Goal: Information Seeking & Learning: Learn about a topic

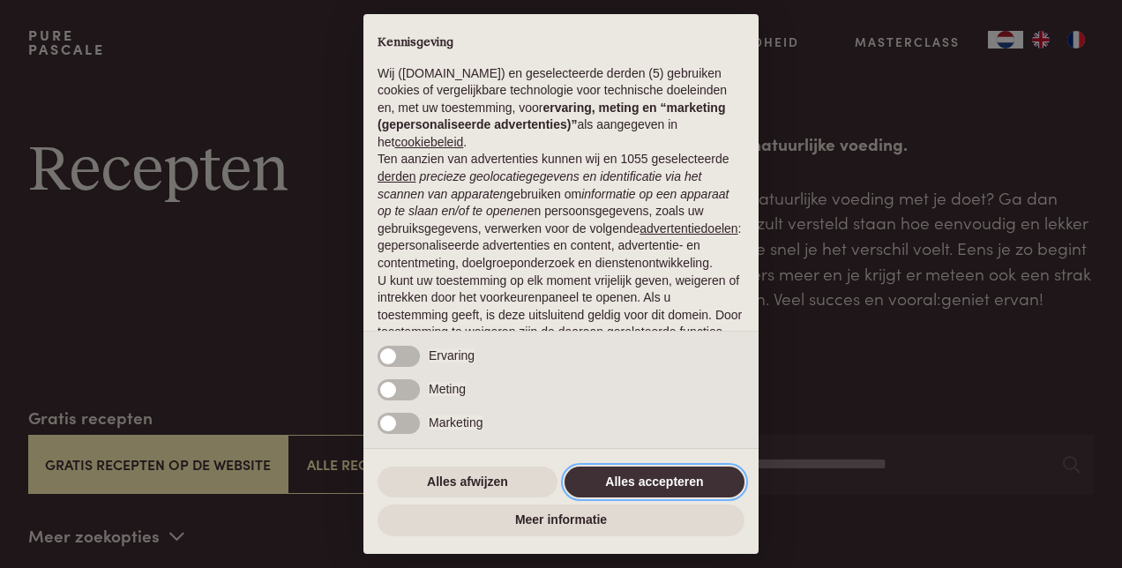
click at [611, 489] on button "Alles accepteren" at bounding box center [655, 483] width 180 height 32
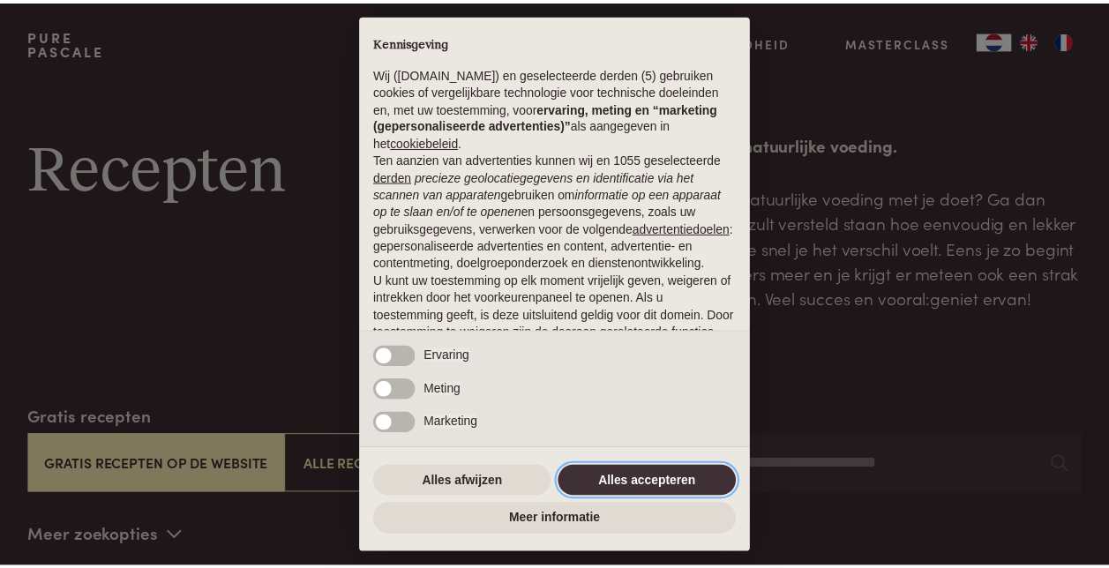
scroll to position [140, 0]
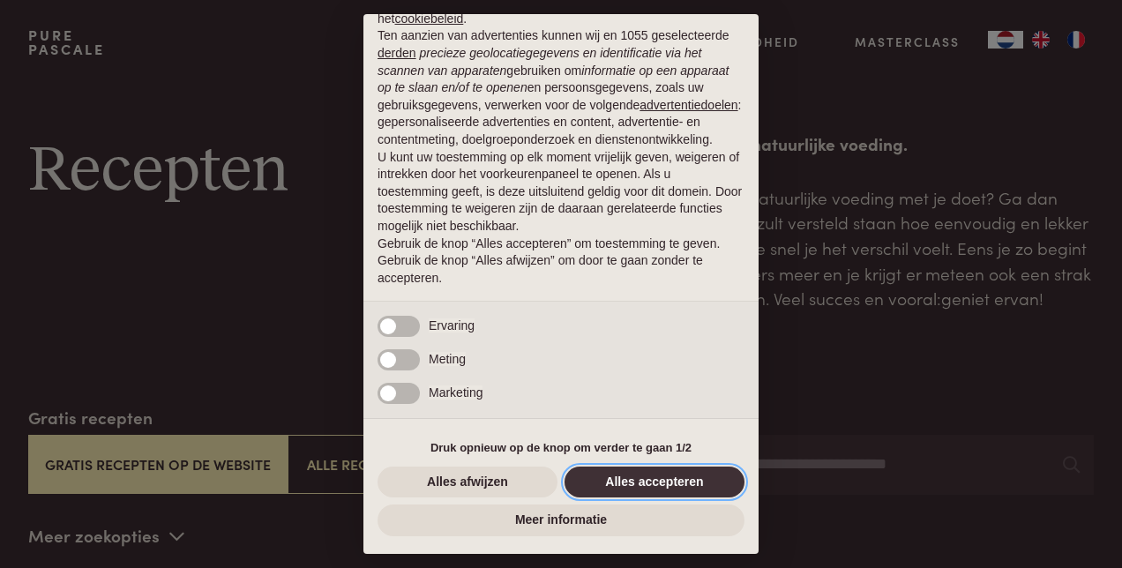
drag, startPoint x: 609, startPoint y: 495, endPoint x: 585, endPoint y: 478, distance: 29.1
click at [611, 494] on button "Alles accepteren" at bounding box center [655, 483] width 180 height 32
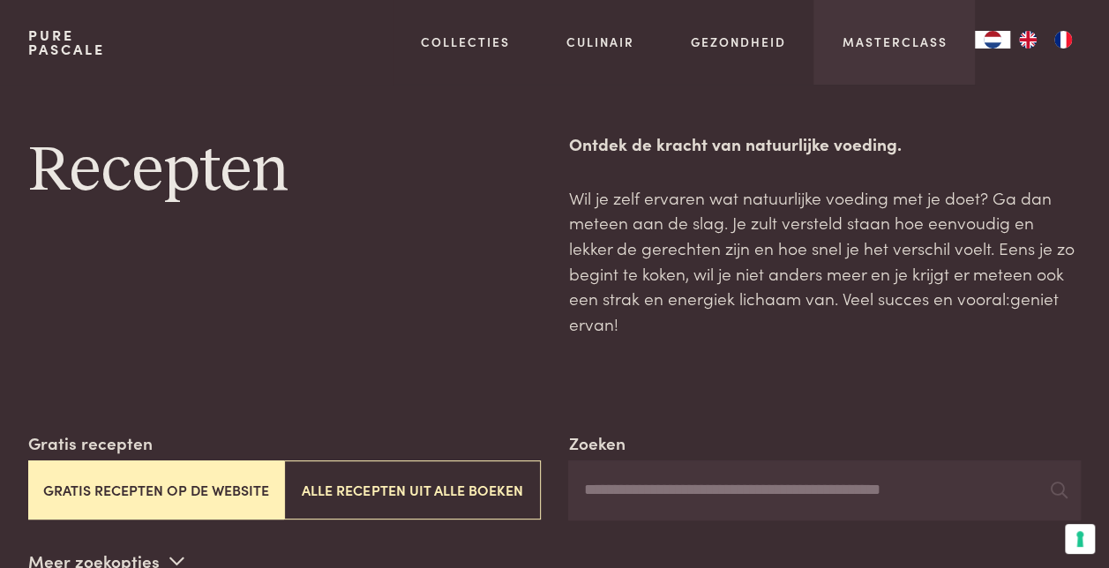
click at [909, 32] on div "Masterclass" at bounding box center [893, 42] width 161 height 85
click at [896, 49] on link "Masterclass" at bounding box center [894, 42] width 105 height 19
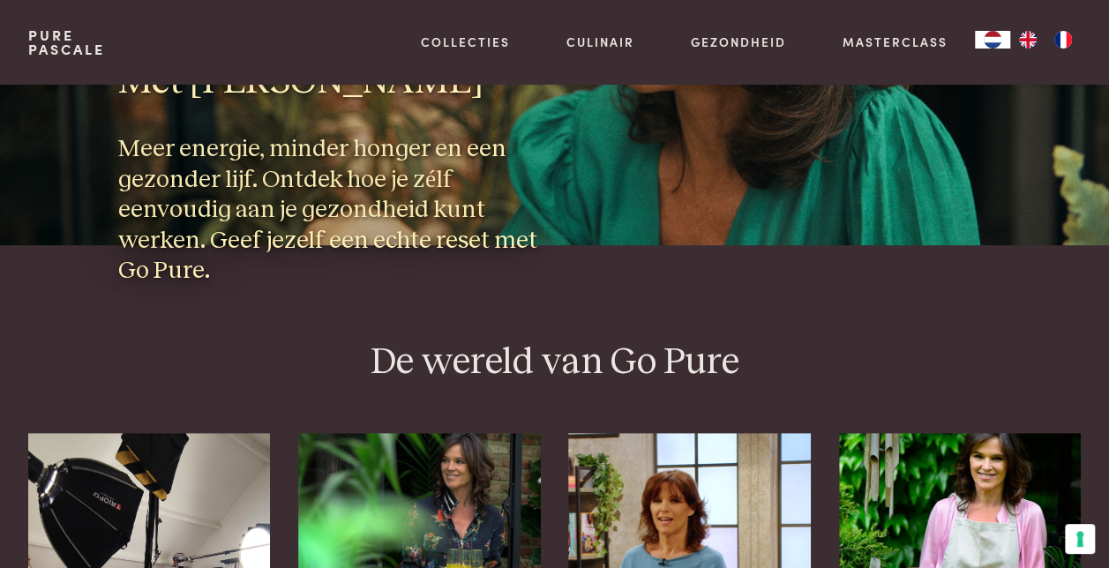
scroll to position [353, 0]
